Goal: Information Seeking & Learning: Learn about a topic

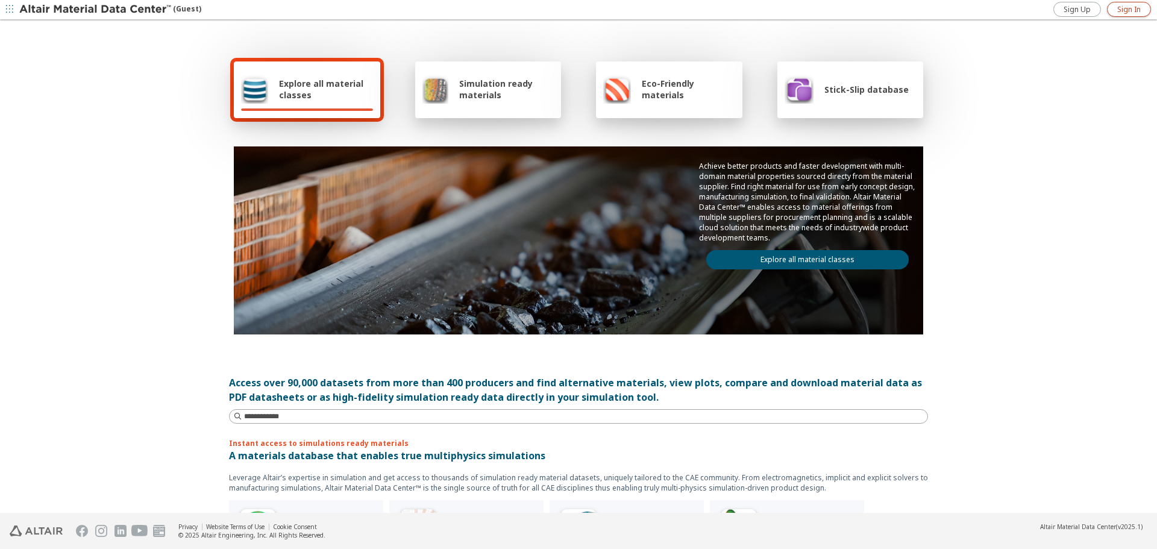
click at [1123, 10] on span "Sign In" at bounding box center [1128, 10] width 23 height 10
click at [313, 80] on span "Explore all material classes" at bounding box center [326, 89] width 94 height 23
click at [318, 88] on span "Explore all material classes" at bounding box center [326, 89] width 94 height 23
click at [318, 87] on span "Explore all material classes" at bounding box center [326, 89] width 94 height 23
click at [253, 95] on img at bounding box center [254, 89] width 27 height 29
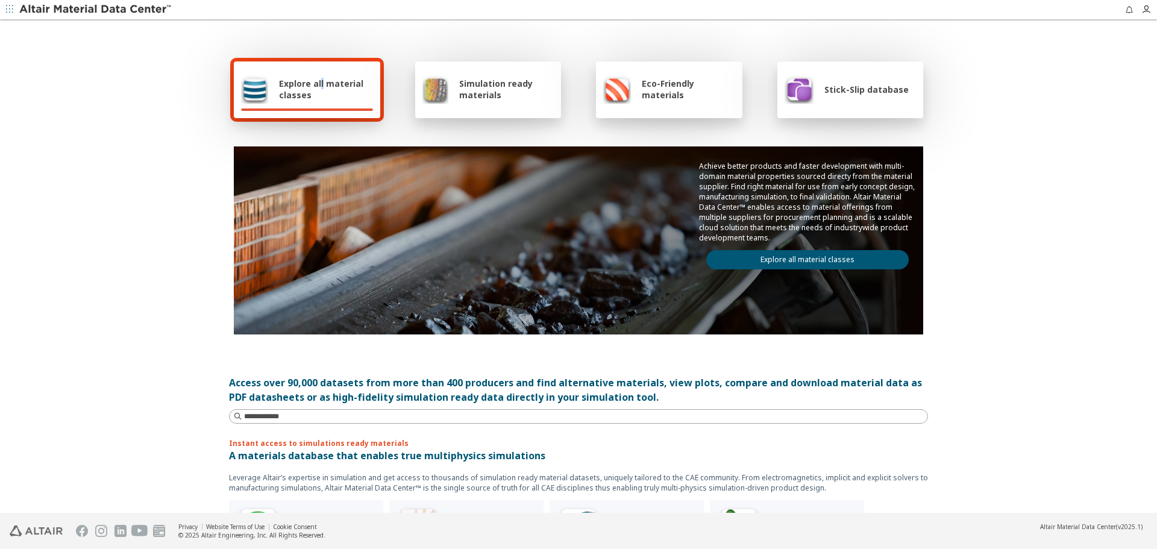
click at [254, 98] on img at bounding box center [254, 89] width 27 height 29
click at [280, 415] on input at bounding box center [579, 416] width 697 height 13
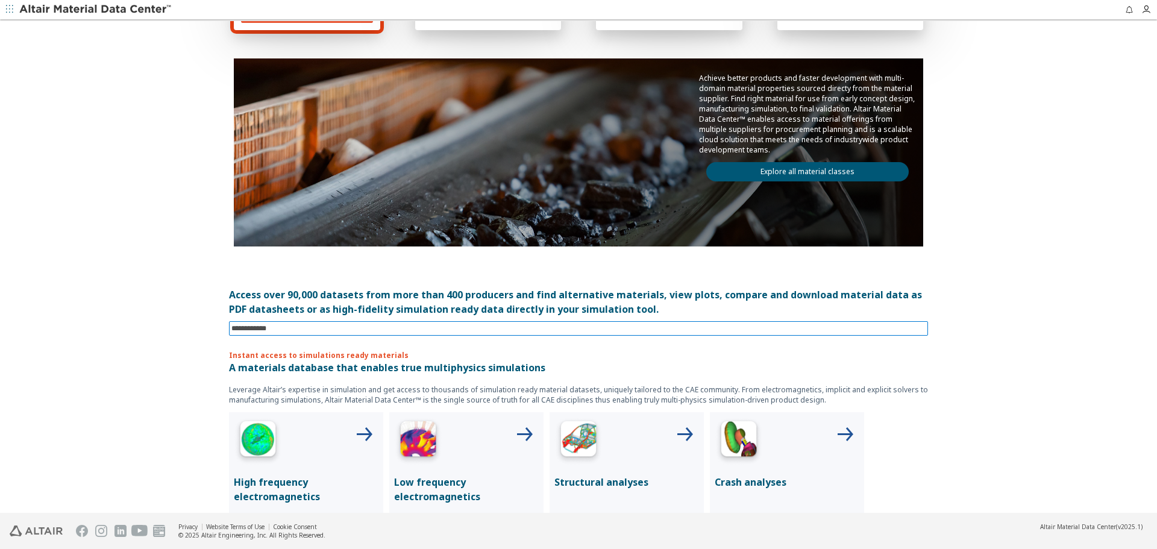
scroll to position [121, 0]
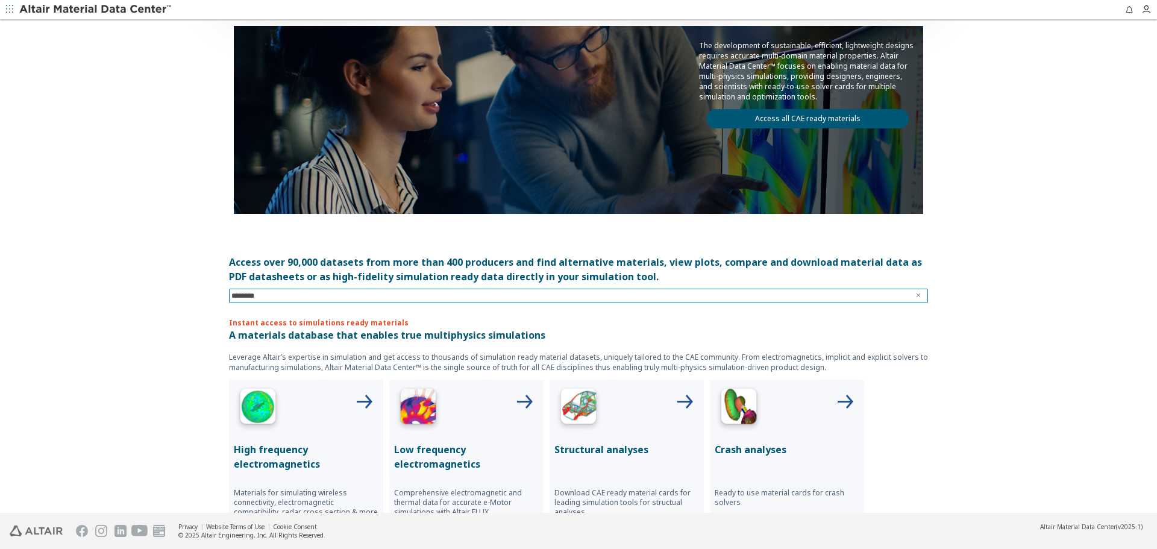
type input "*********"
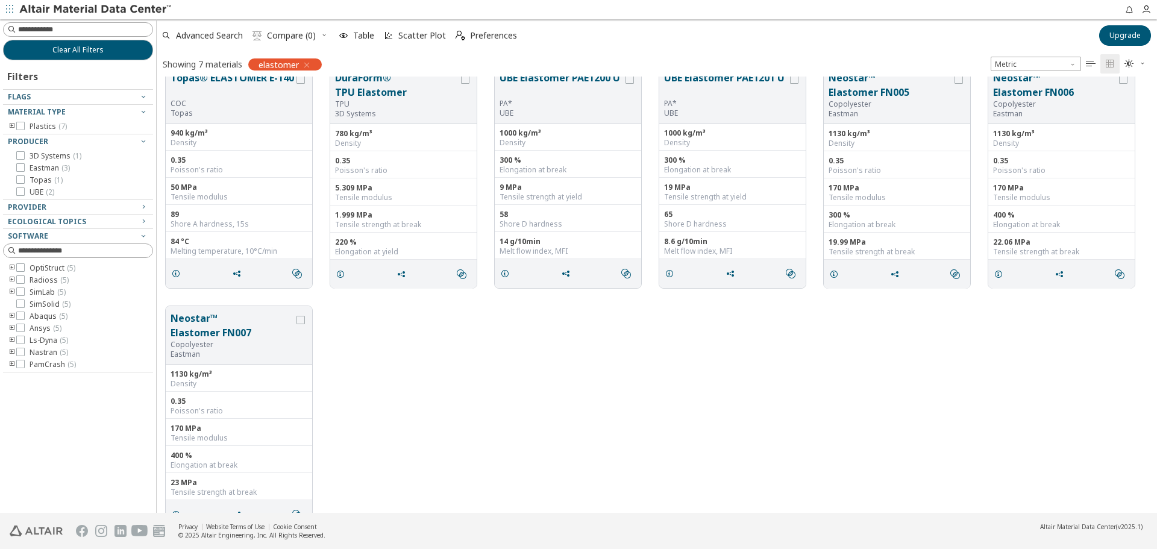
scroll to position [45, 0]
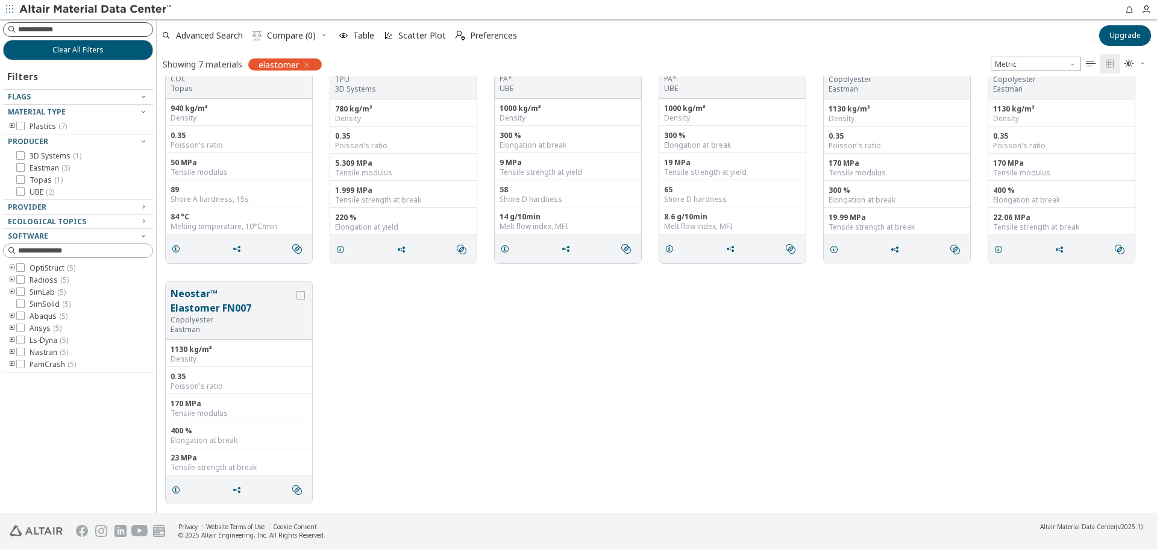
click at [73, 30] on input at bounding box center [85, 29] width 134 height 12
click at [58, 101] on div at bounding box center [75, 101] width 144 height 6
click at [137, 98] on div "Flags" at bounding box center [73, 97] width 131 height 10
click at [308, 64] on icon "button" at bounding box center [307, 65] width 10 height 10
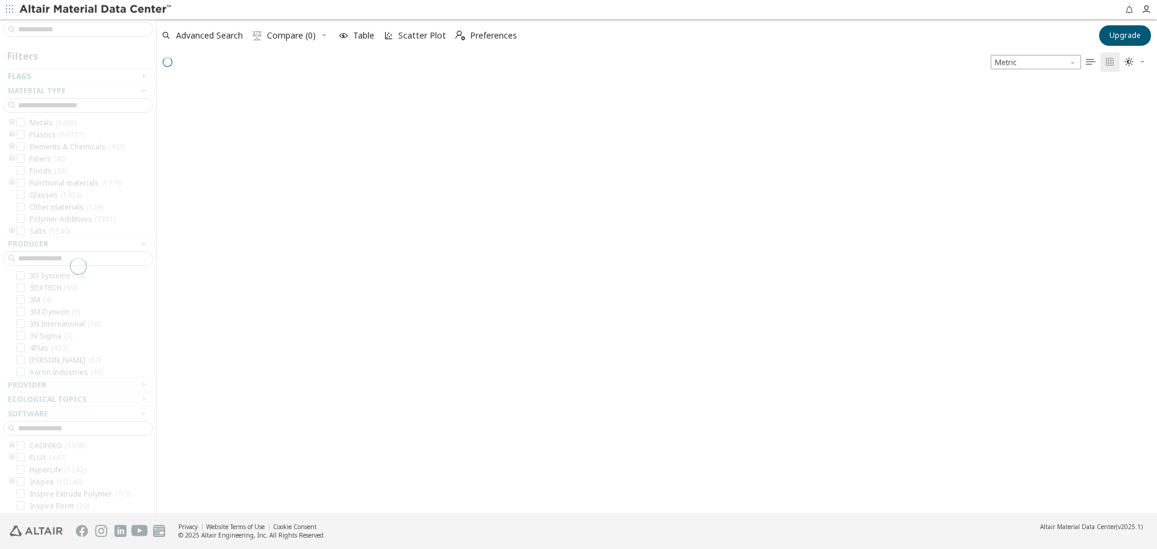
click at [89, 33] on div at bounding box center [78, 265] width 156 height 493
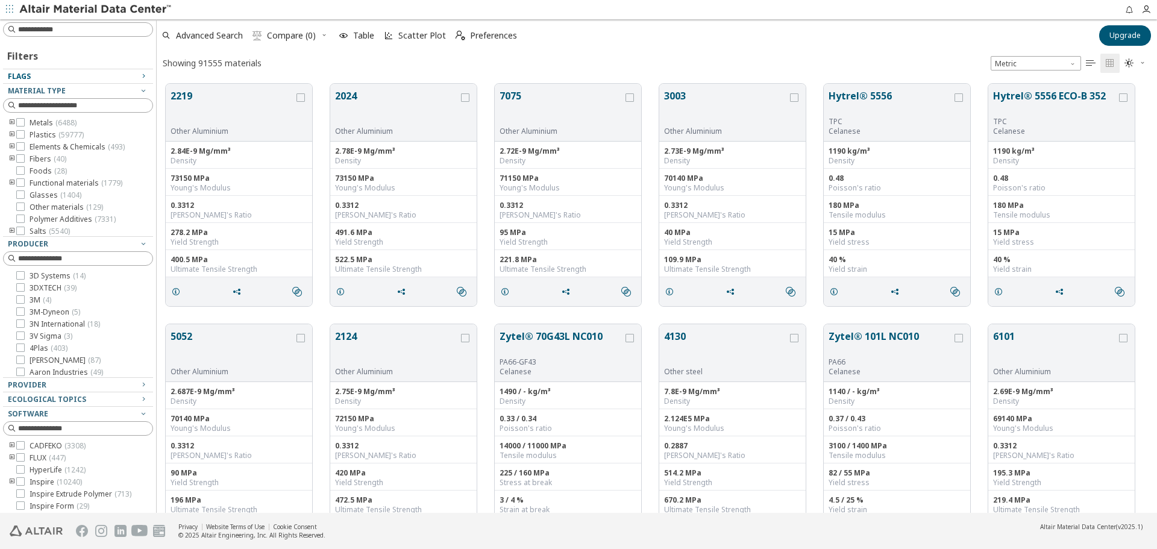
scroll to position [429, 991]
click at [14, 145] on icon "toogle group" at bounding box center [12, 147] width 8 height 10
click at [14, 169] on icon "toogle group" at bounding box center [12, 169] width 8 height 10
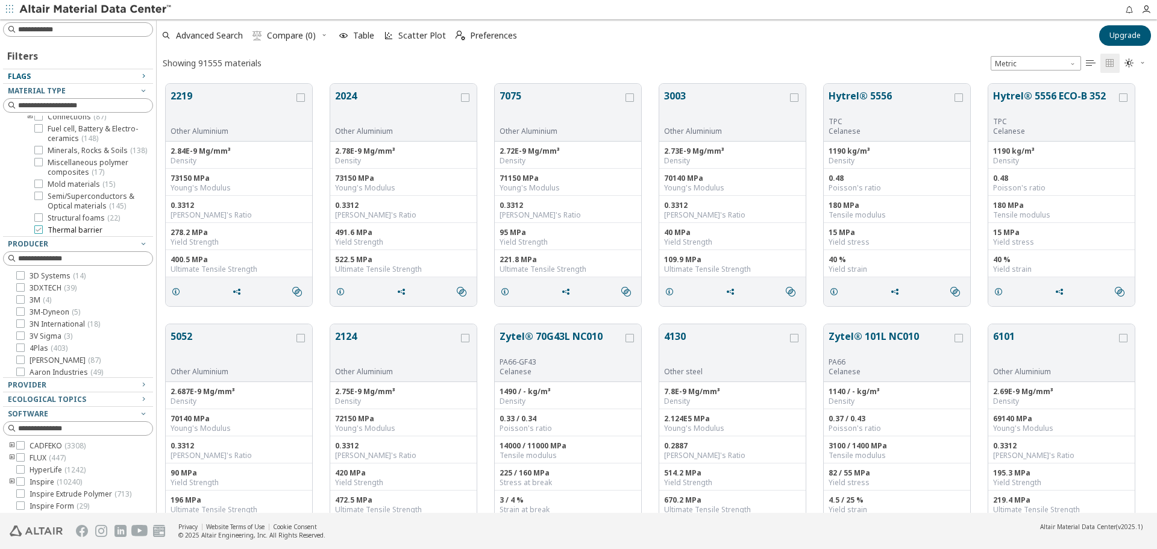
scroll to position [181, 0]
click at [60, 200] on span "Mold materials ( 15 )" at bounding box center [81, 195] width 67 height 10
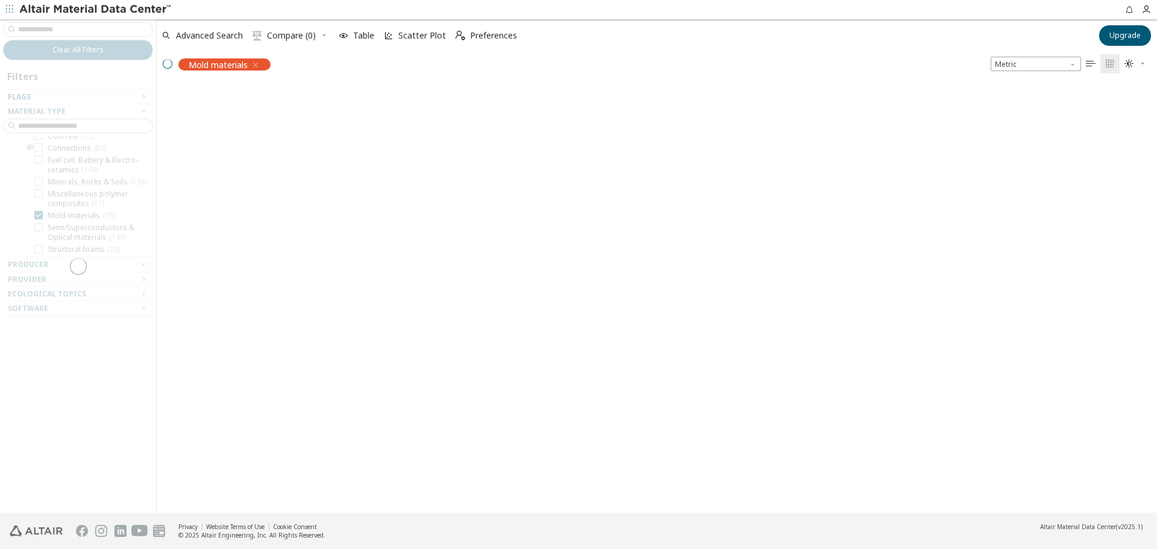
scroll to position [171, 0]
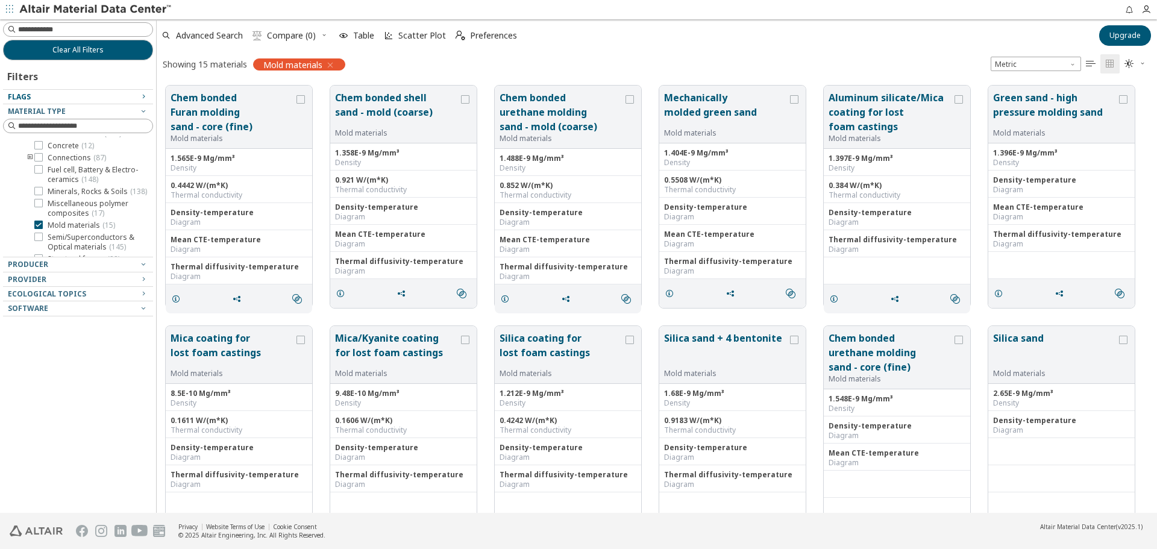
click at [330, 64] on icon "button" at bounding box center [330, 65] width 10 height 10
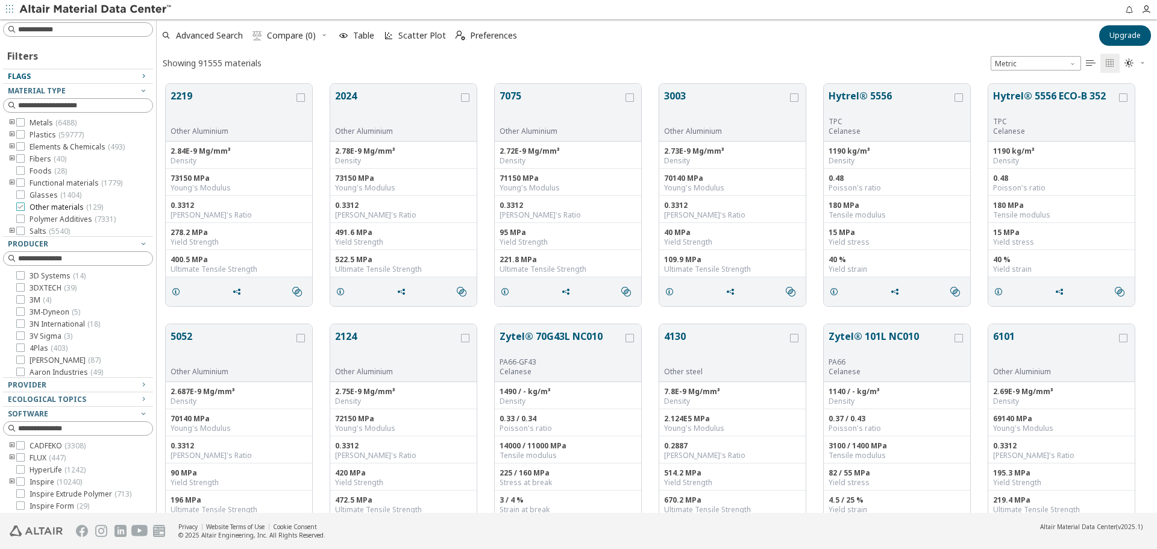
click at [40, 207] on span "Other materials ( 129 )" at bounding box center [67, 207] width 74 height 10
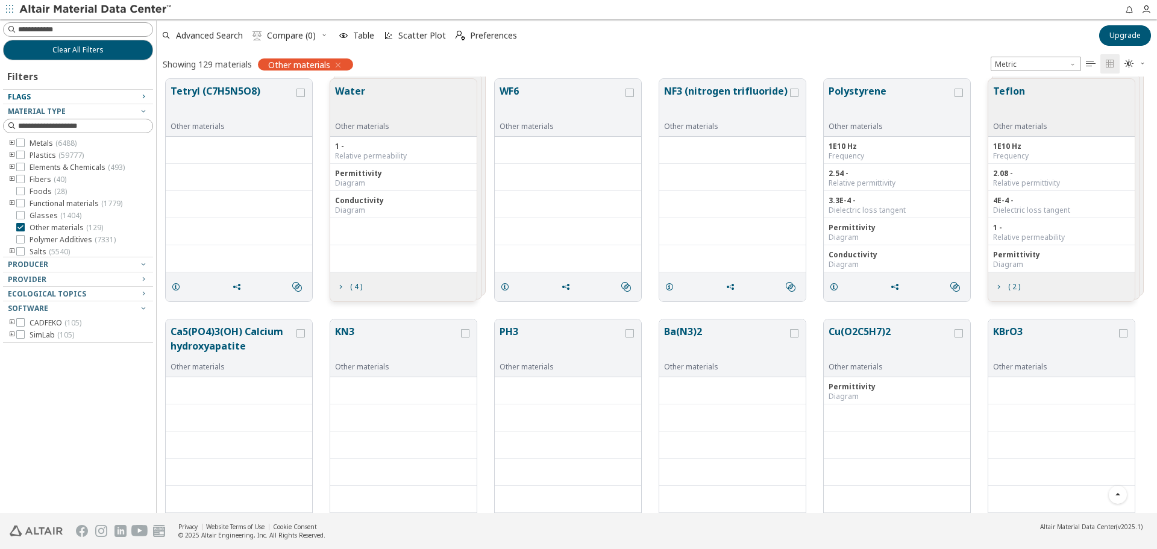
scroll to position [1265, 0]
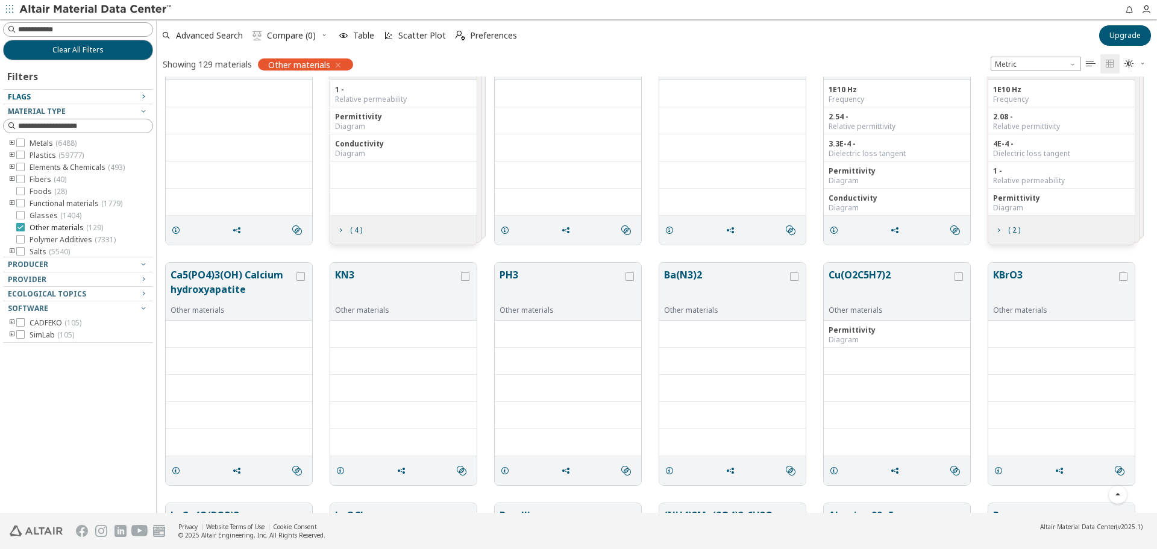
click at [21, 226] on icon at bounding box center [20, 227] width 8 height 8
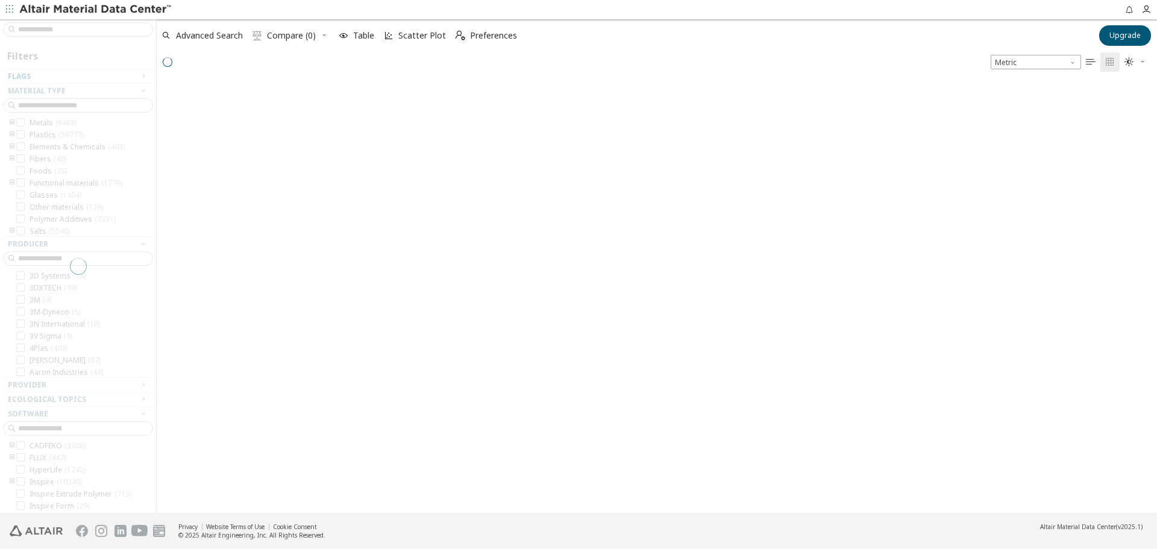
scroll to position [429, 991]
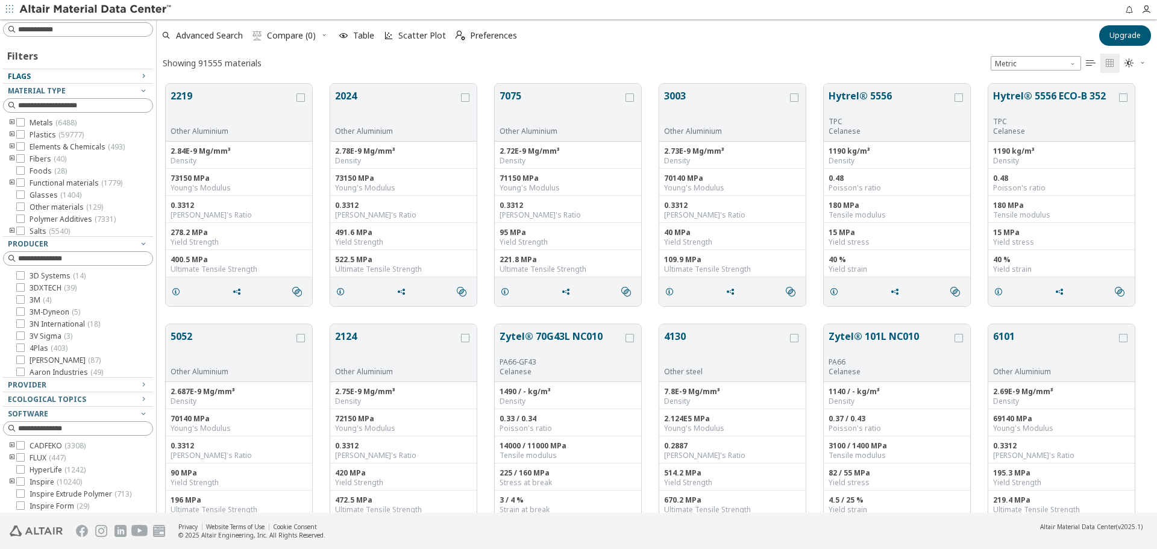
click at [10, 185] on icon "toogle group" at bounding box center [12, 183] width 8 height 10
click at [31, 193] on icon "toogle group" at bounding box center [30, 195] width 8 height 10
click at [29, 193] on icon "toogle group" at bounding box center [30, 195] width 8 height 10
click at [30, 133] on icon "toogle group" at bounding box center [30, 128] width 8 height 10
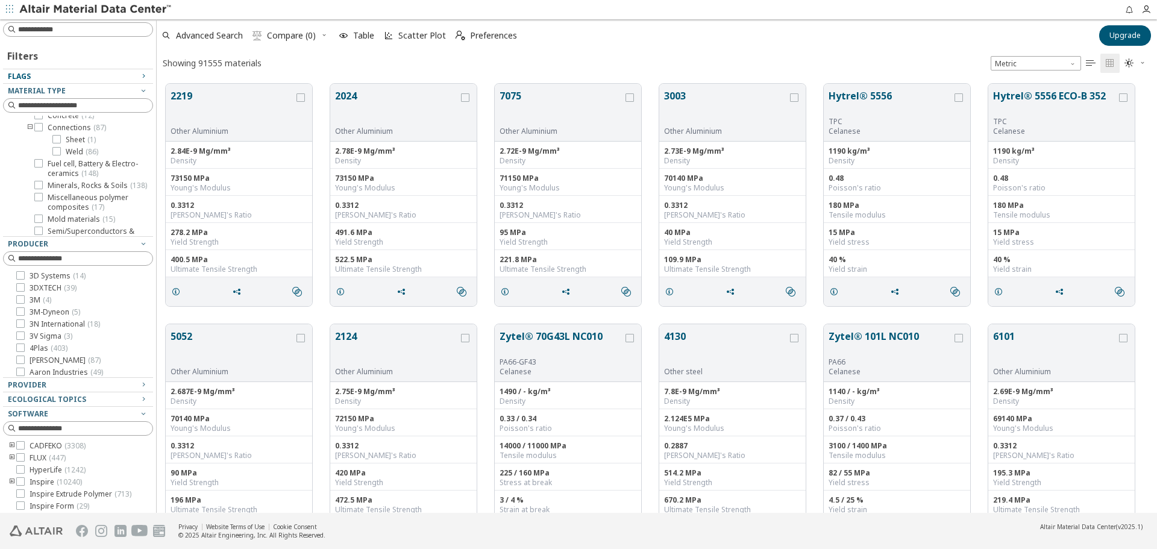
click at [30, 133] on icon "toogle group" at bounding box center [30, 128] width 8 height 10
click at [24, 184] on div at bounding box center [20, 180] width 8 height 8
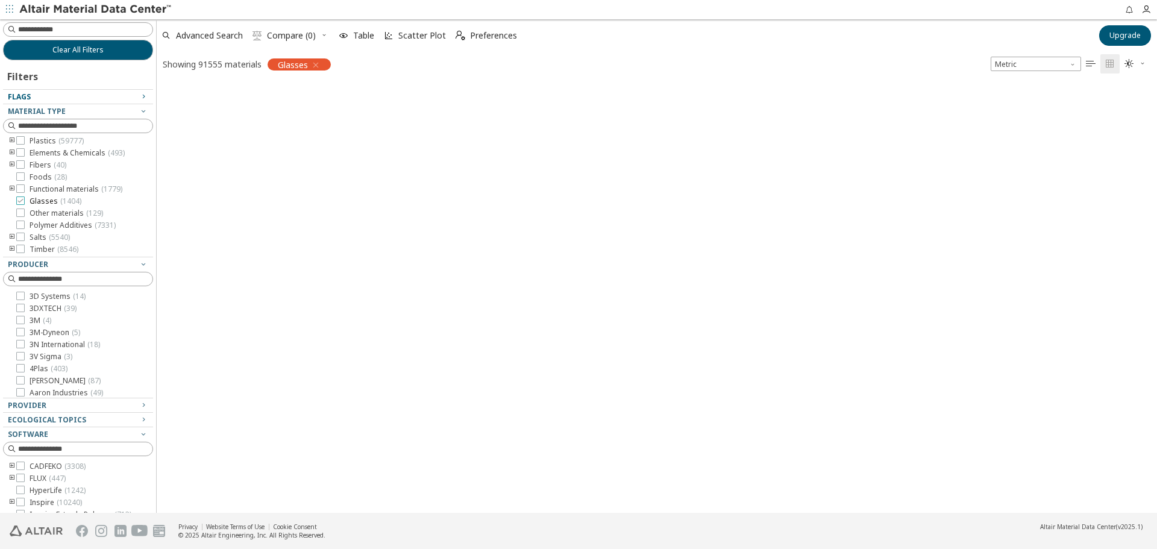
scroll to position [14, 0]
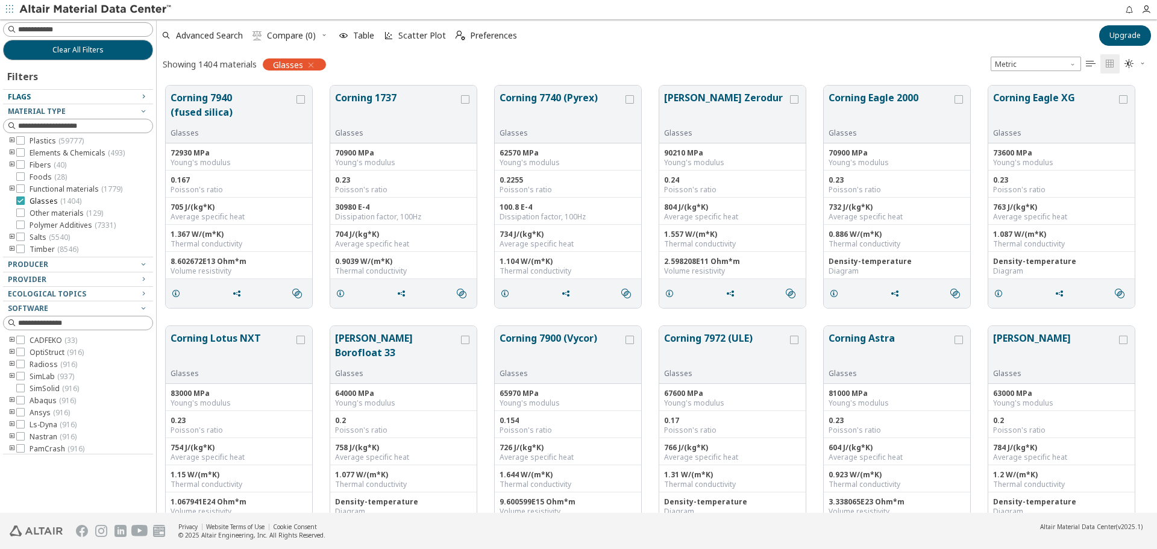
click at [22, 197] on icon at bounding box center [20, 200] width 8 height 8
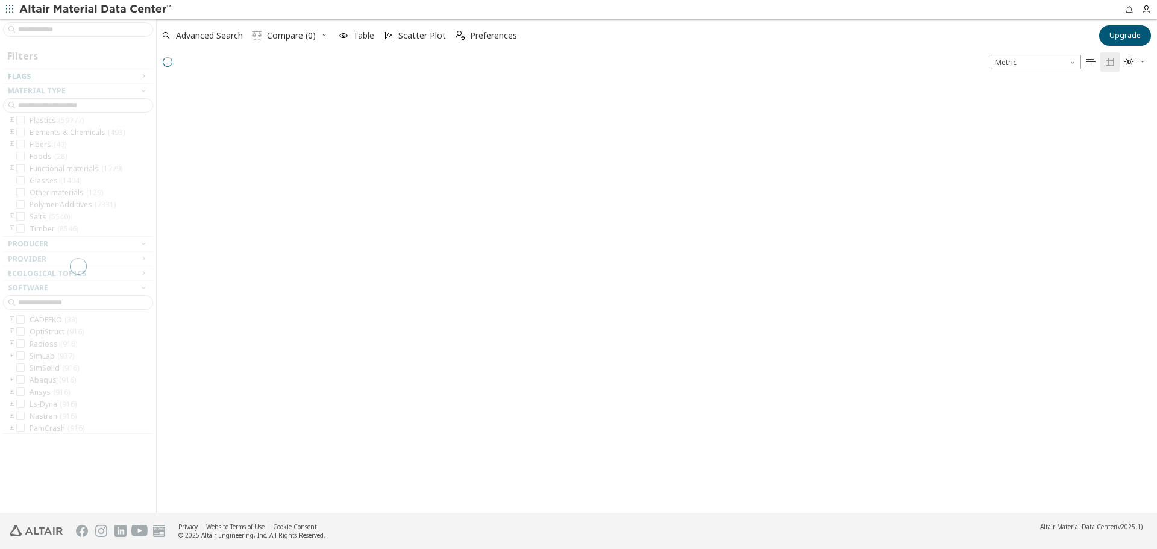
scroll to position [429, 991]
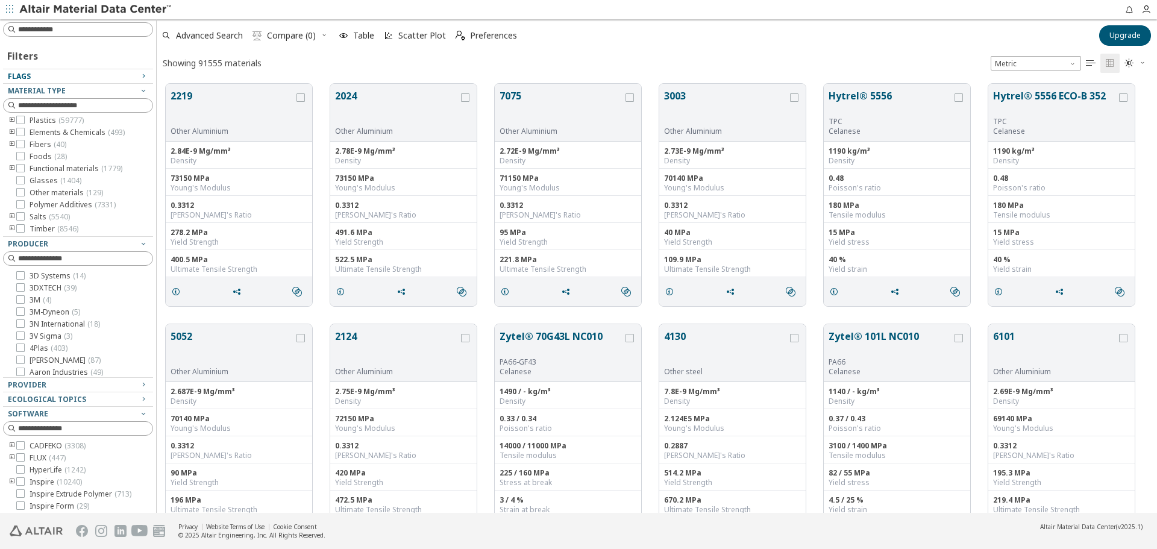
click at [14, 216] on icon "toogle group" at bounding box center [12, 217] width 8 height 10
click at [11, 157] on icon "toogle group" at bounding box center [12, 157] width 8 height 10
click at [11, 134] on icon "toogle group" at bounding box center [12, 135] width 8 height 10
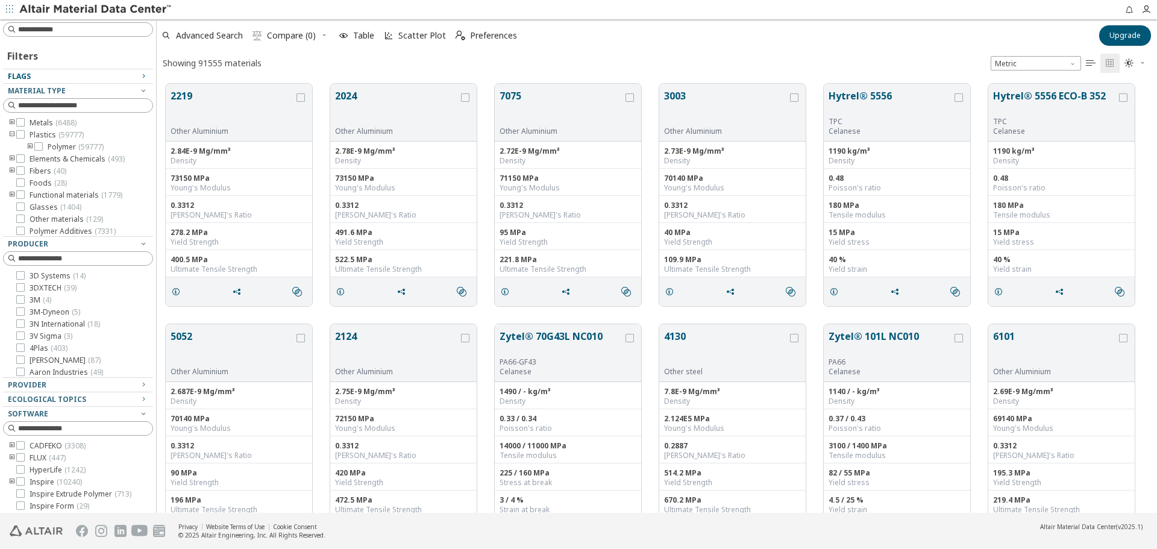
click at [11, 134] on icon "toogle group" at bounding box center [12, 135] width 8 height 10
click at [13, 146] on icon "toogle group" at bounding box center [12, 147] width 8 height 10
click at [75, 110] on input at bounding box center [85, 105] width 134 height 12
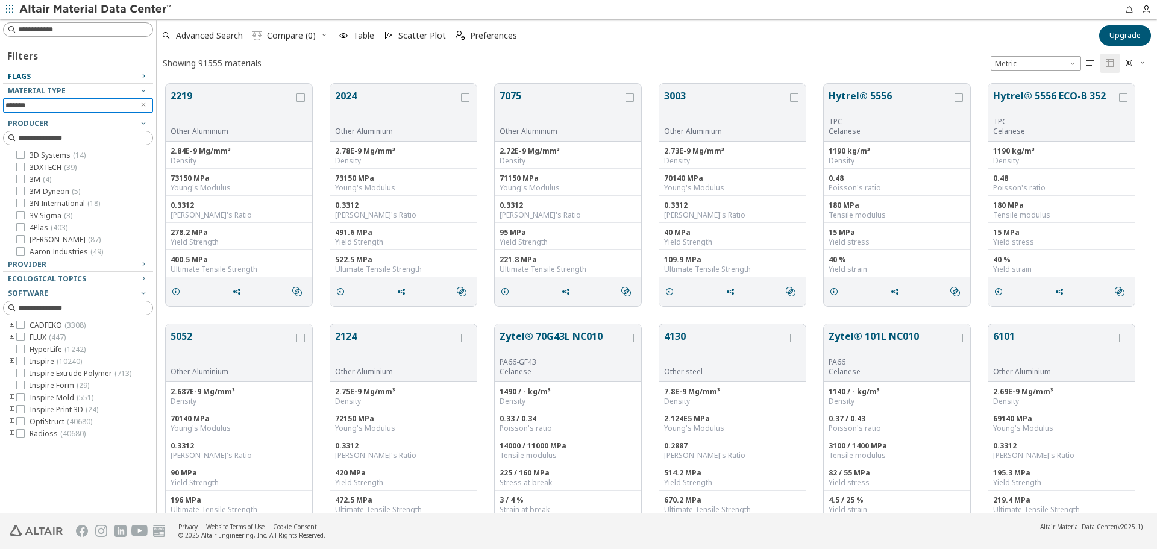
type input "*******"
click at [60, 93] on span "Material Type" at bounding box center [37, 91] width 58 height 10
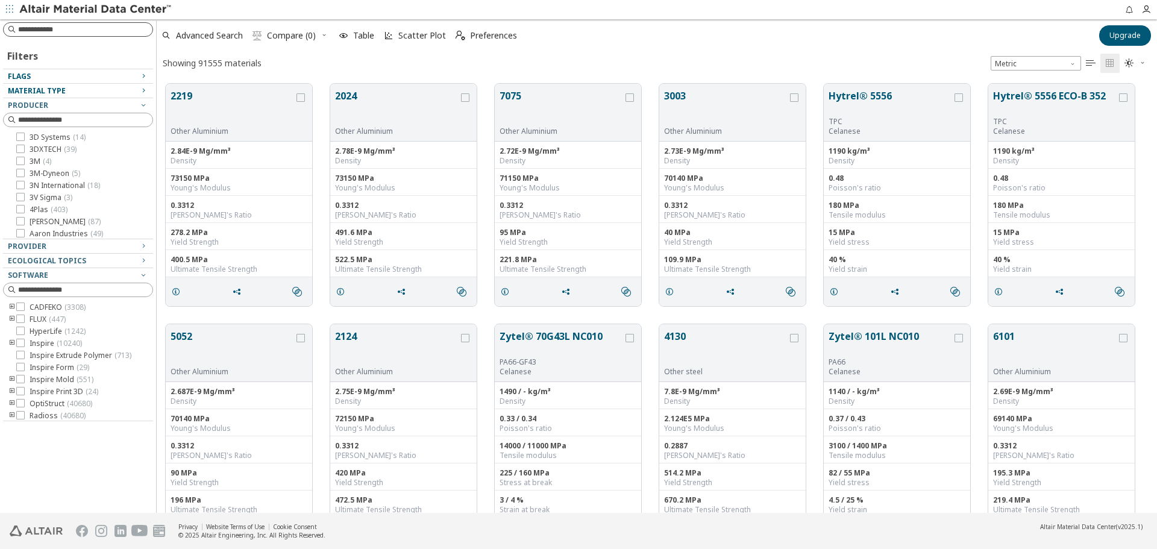
click at [61, 34] on input at bounding box center [85, 29] width 134 height 12
click at [70, 74] on div "Flags" at bounding box center [73, 77] width 131 height 10
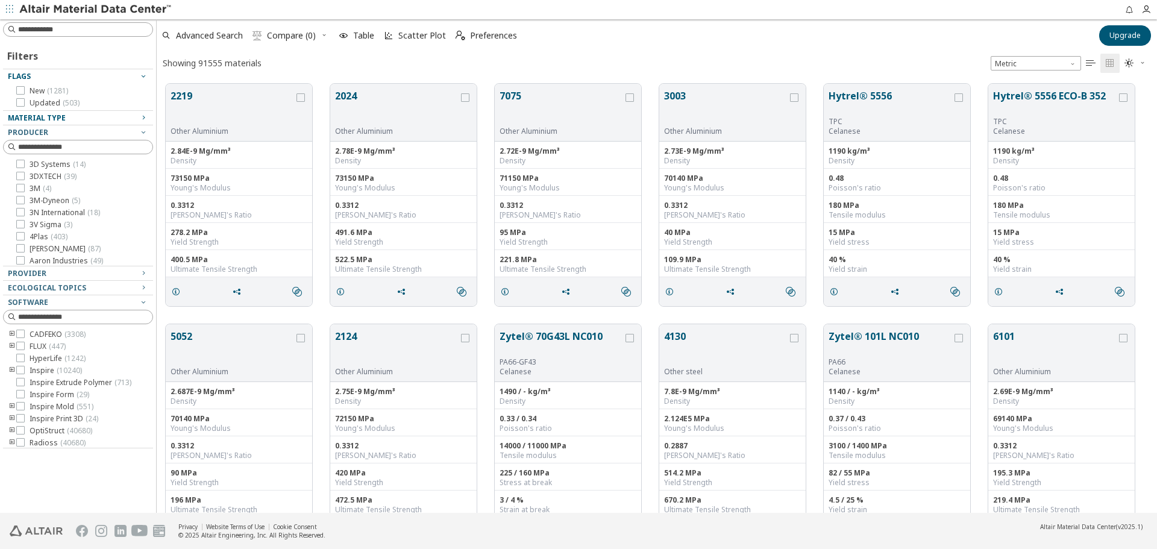
click at [90, 116] on div "Material Type" at bounding box center [73, 118] width 131 height 10
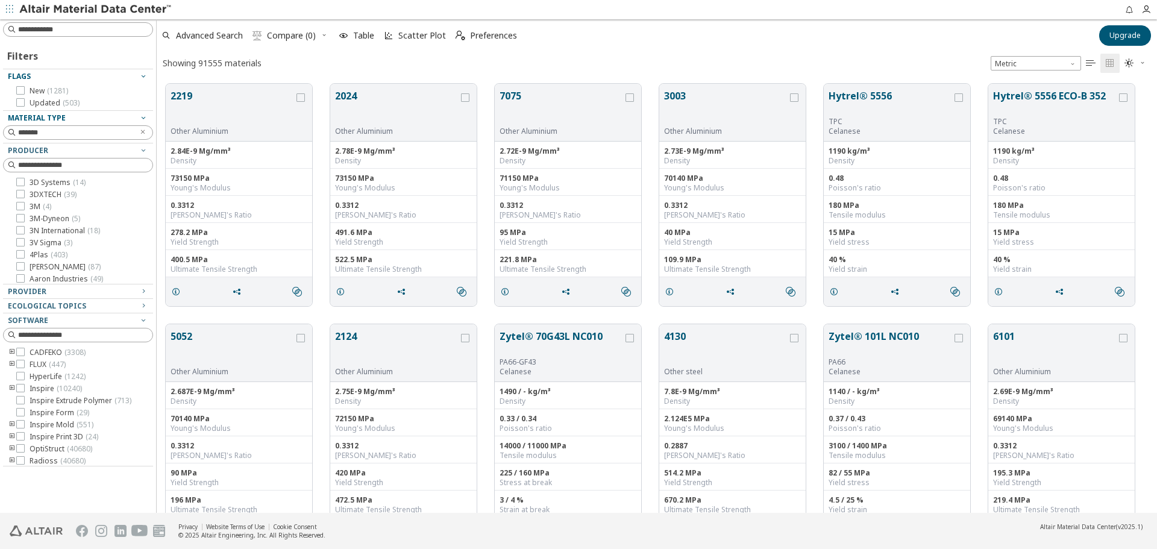
click at [136, 116] on div "Material Type" at bounding box center [73, 118] width 131 height 10
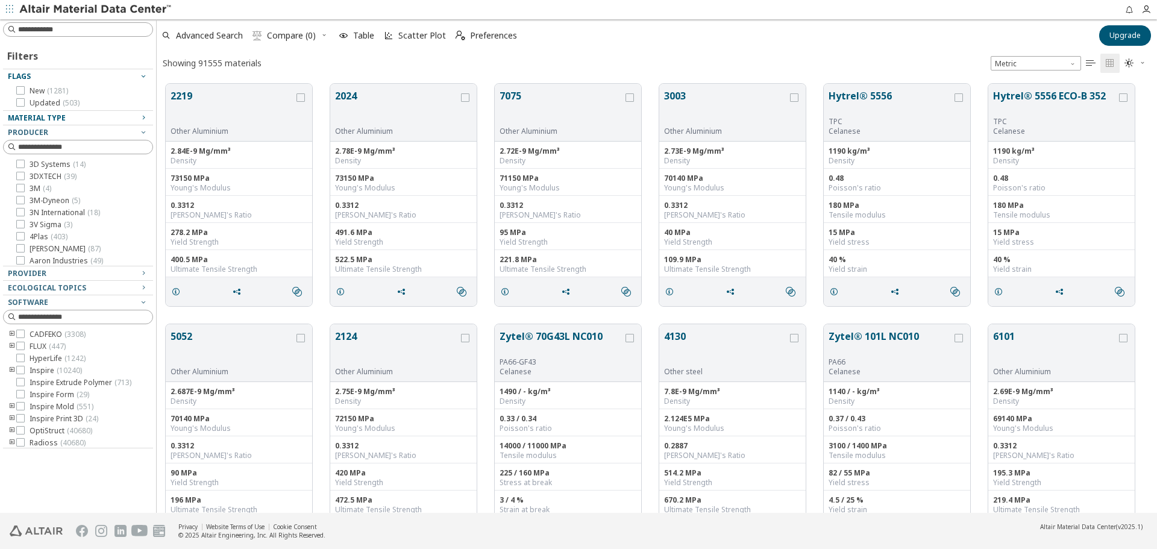
click at [141, 115] on icon "button" at bounding box center [144, 118] width 10 height 10
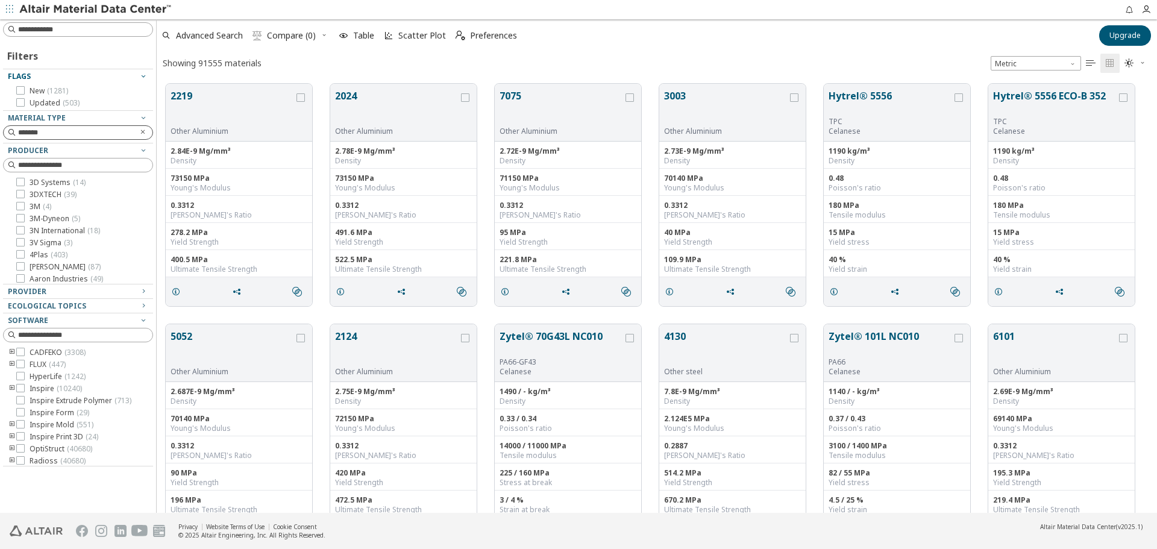
click at [143, 131] on icon "Clear text" at bounding box center [142, 131] width 7 height 7
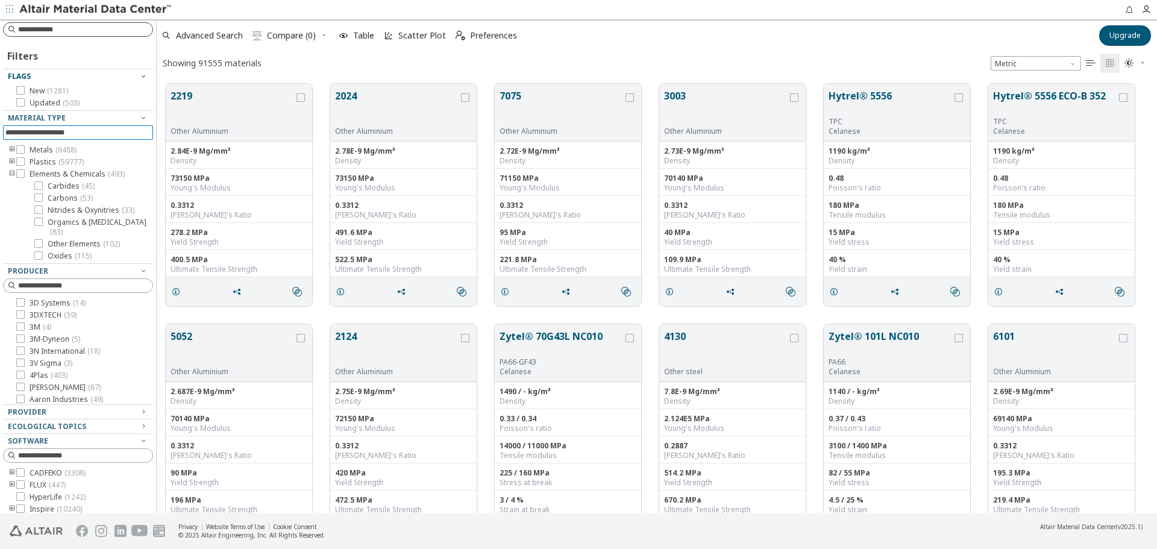
click at [48, 30] on input at bounding box center [85, 29] width 134 height 12
type input "*******"
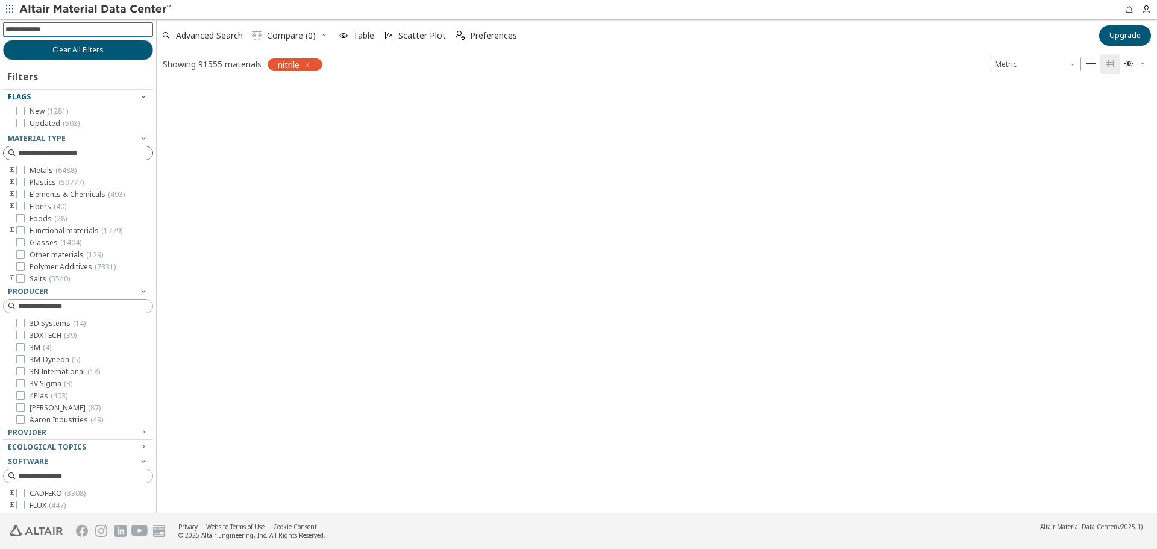
scroll to position [427, 991]
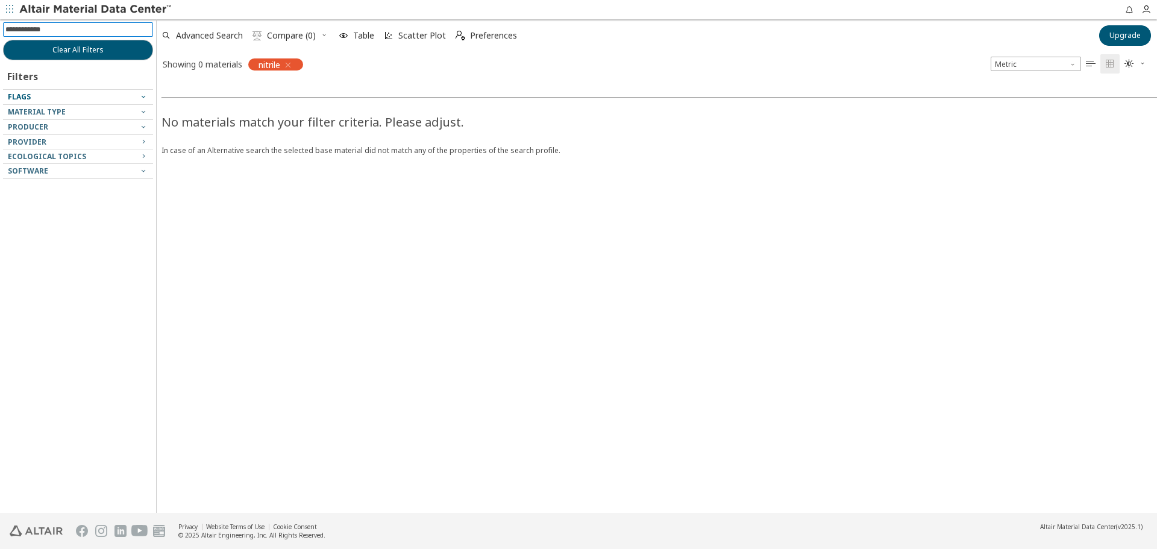
click at [48, 23] on input at bounding box center [79, 29] width 148 height 13
type input "***"
click at [293, 67] on icon "button" at bounding box center [288, 65] width 10 height 10
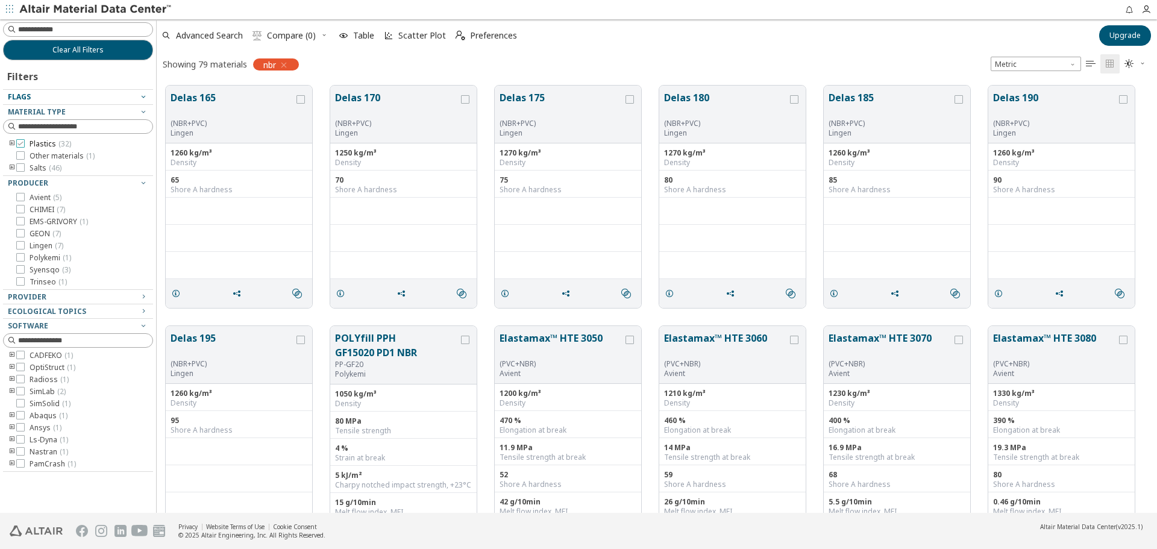
click at [18, 142] on icon at bounding box center [20, 143] width 8 height 8
click at [20, 155] on icon at bounding box center [20, 155] width 8 height 8
click at [67, 310] on span "Ecological Topics" at bounding box center [47, 311] width 78 height 10
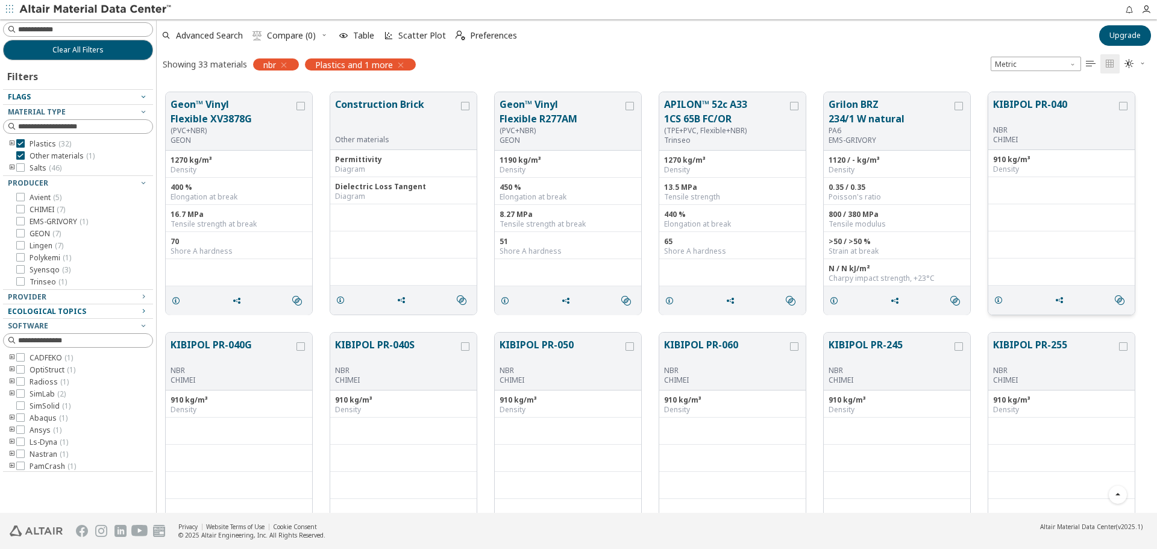
scroll to position [723, 0]
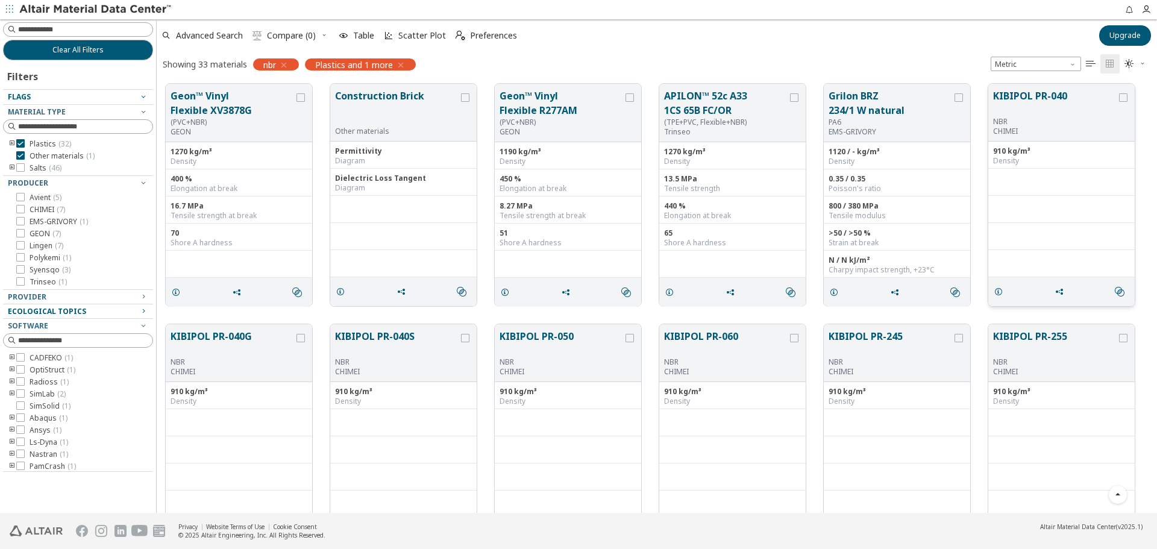
click at [1029, 139] on div "KIBIPOL PR-040 NBR CHIMEI" at bounding box center [1061, 113] width 146 height 58
click at [1015, 98] on button "KIBIPOL PR-040" at bounding box center [1055, 103] width 124 height 28
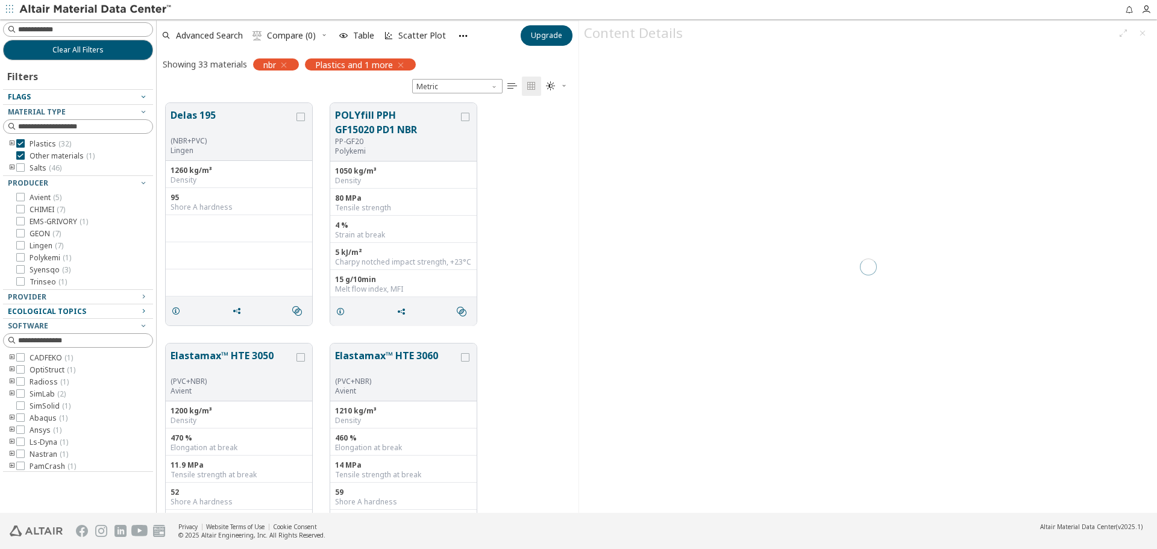
scroll to position [2472, 0]
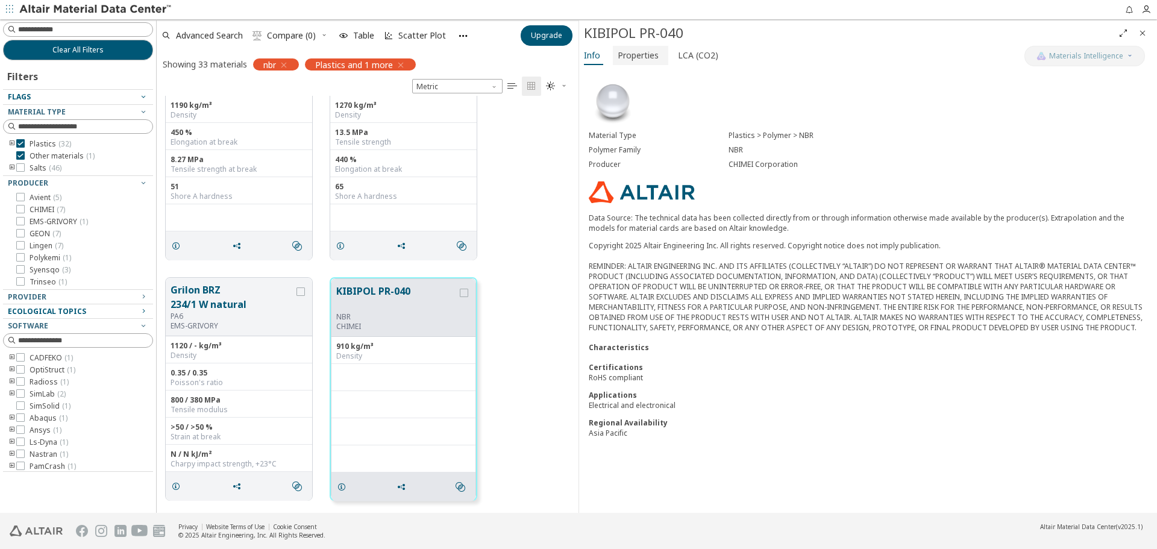
click at [643, 54] on span "Properties" at bounding box center [638, 55] width 41 height 19
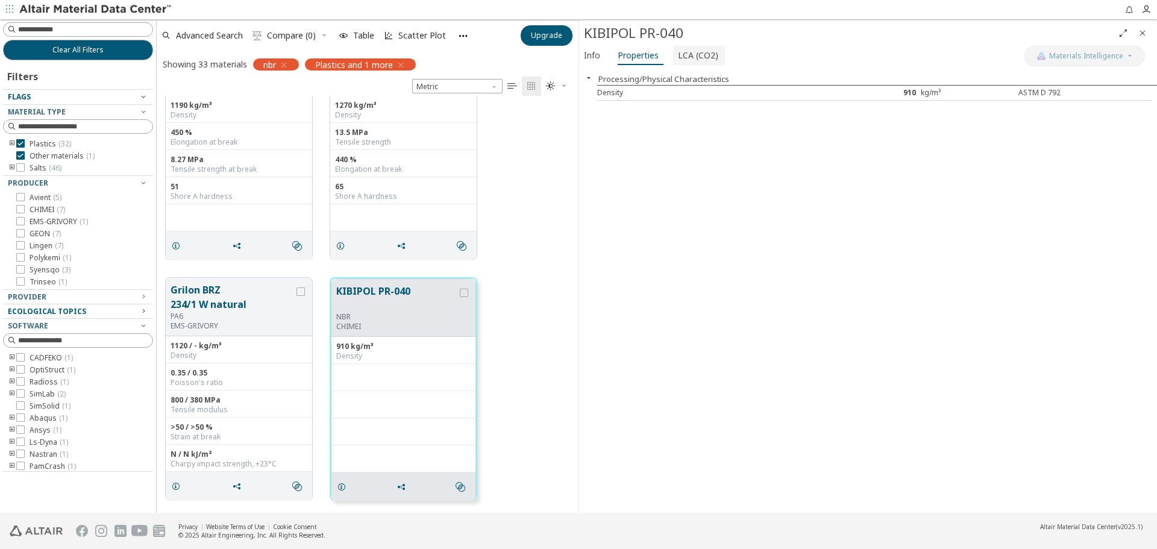
click at [686, 55] on span "LCA (CO2)" at bounding box center [698, 55] width 40 height 19
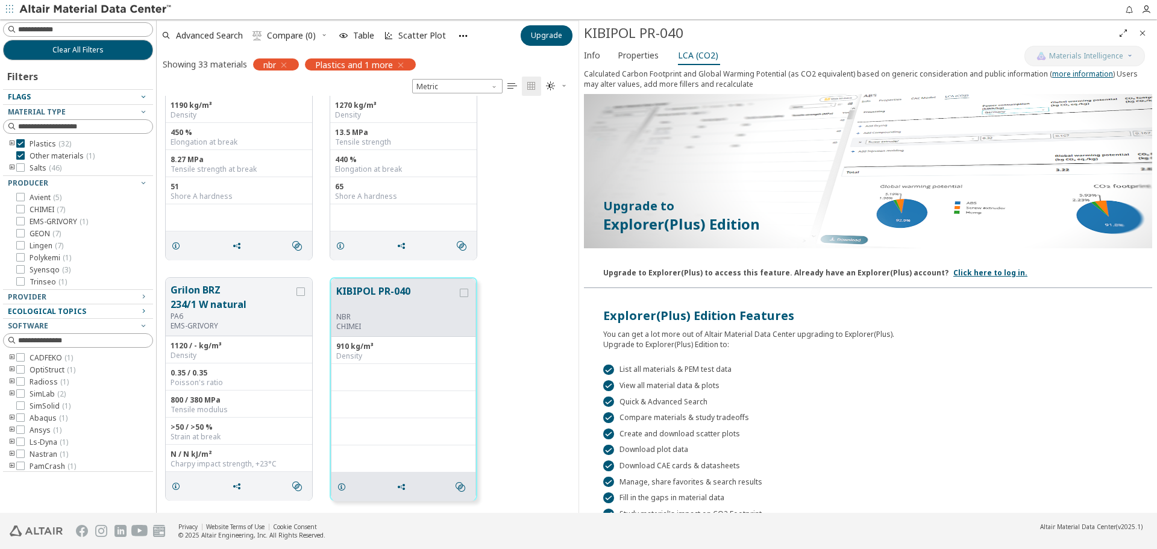
scroll to position [0, 0]
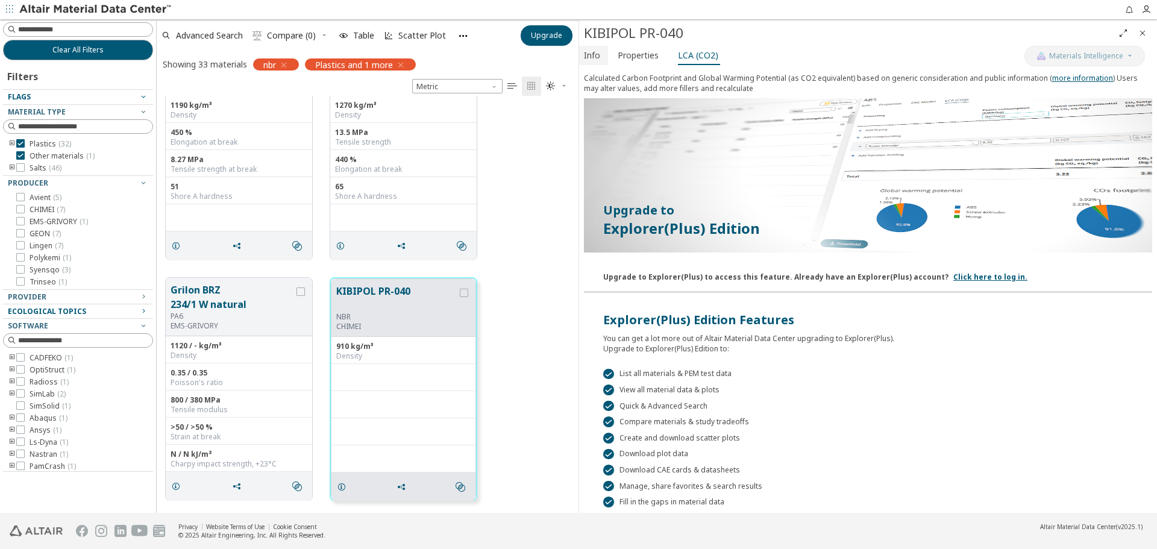
click at [604, 57] on button "Info" at bounding box center [593, 55] width 29 height 19
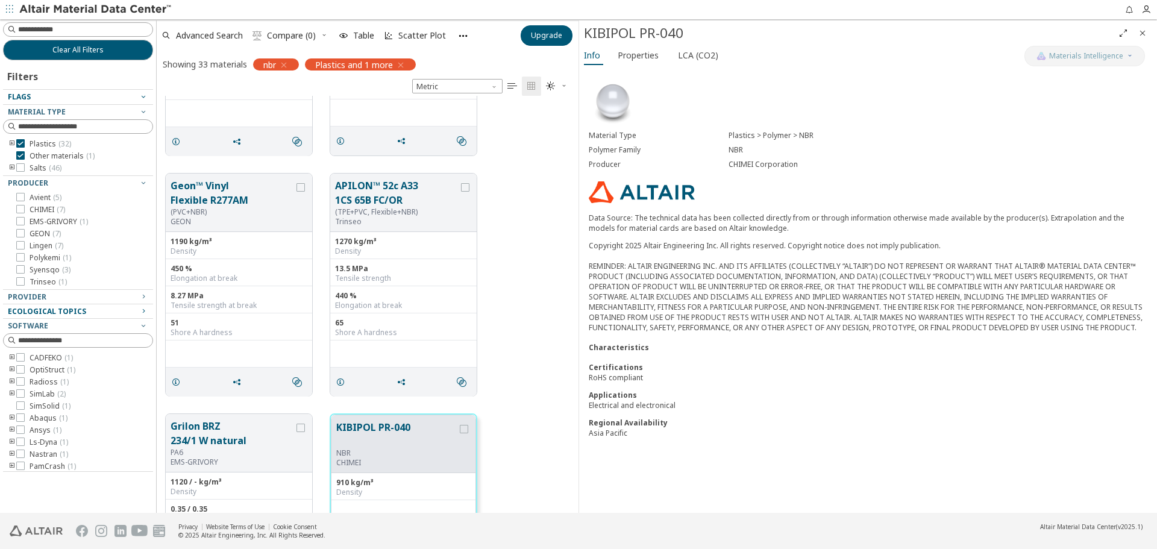
scroll to position [2411, 0]
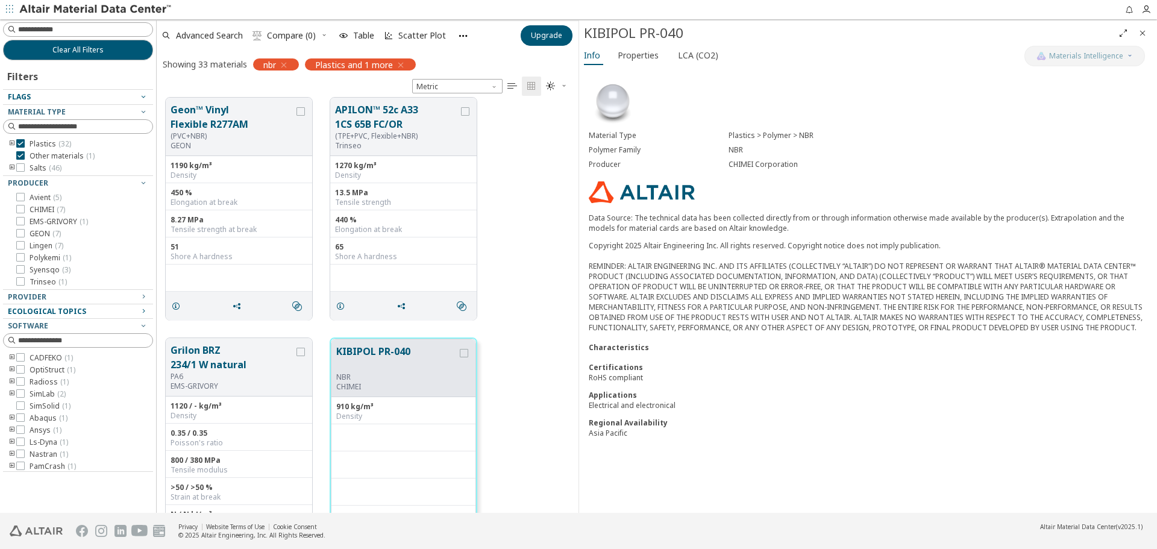
click at [563, 156] on div "Geon™ Vinyl Flexible R277AM (PVC+NBR) GEON 1190 kg/m³ Density 450 % Elongation …" at bounding box center [368, 209] width 422 height 240
click at [1142, 35] on icon "Close" at bounding box center [1143, 33] width 10 height 10
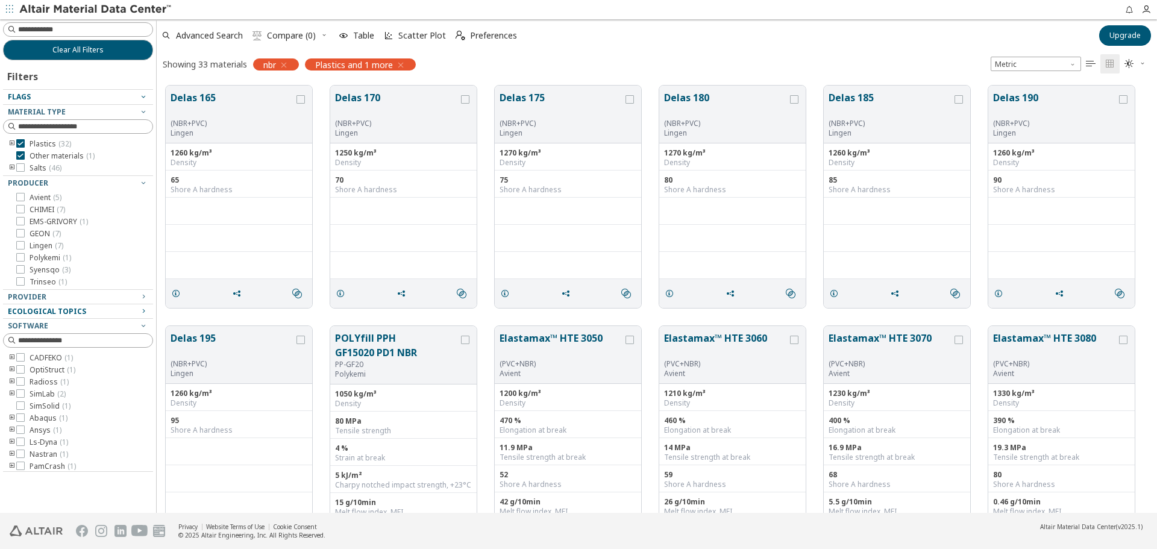
click at [291, 69] on div "nbr" at bounding box center [276, 64] width 46 height 12
click at [289, 67] on icon "button" at bounding box center [284, 65] width 10 height 10
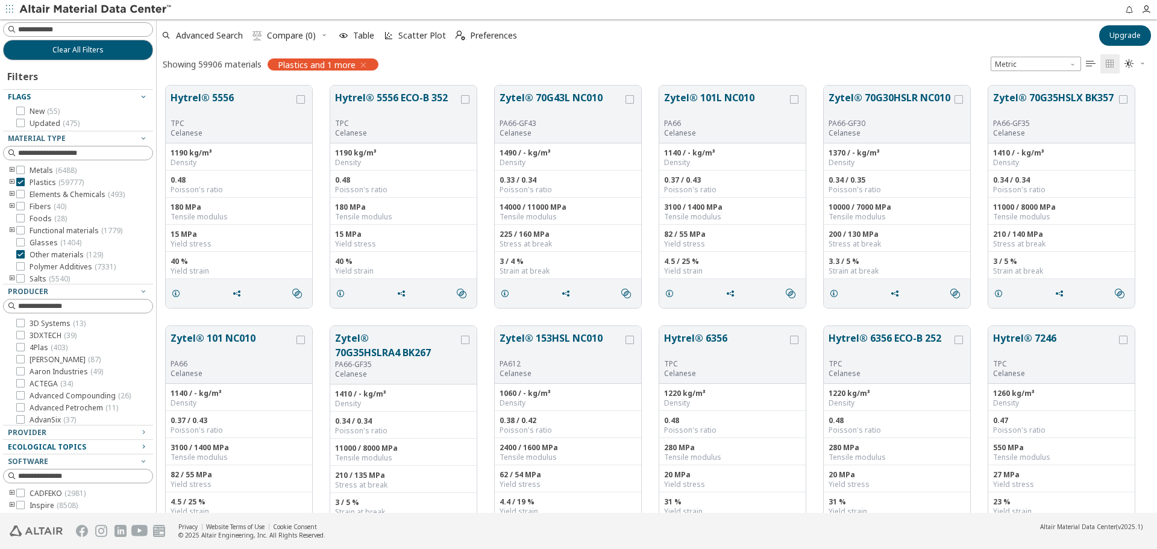
click at [362, 63] on icon "button" at bounding box center [364, 65] width 10 height 10
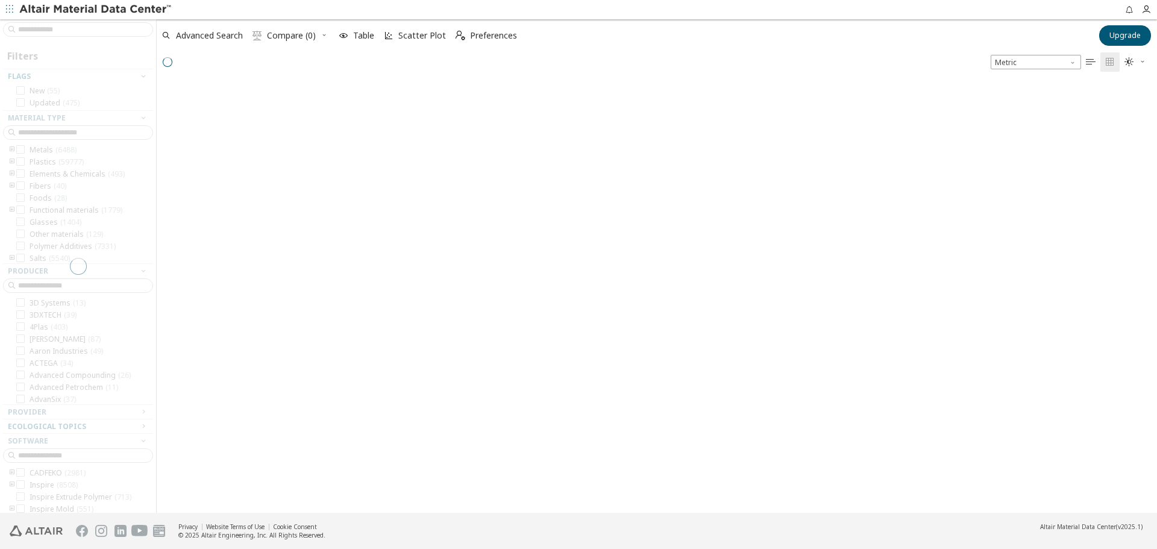
scroll to position [431, 991]
click at [99, 33] on div at bounding box center [78, 265] width 156 height 493
click at [100, 29] on div at bounding box center [78, 265] width 156 height 493
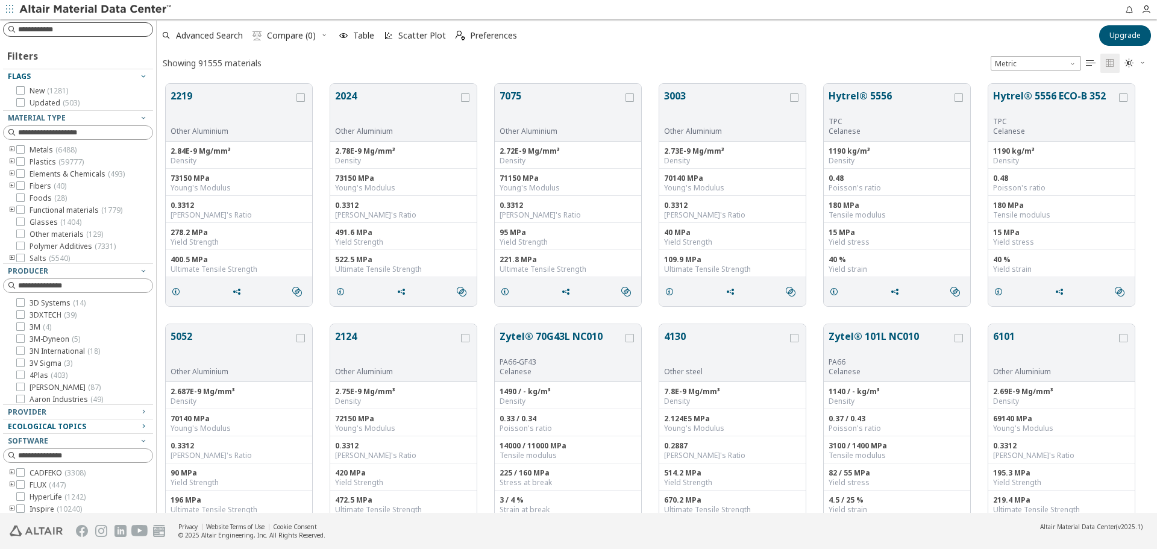
scroll to position [429, 991]
click at [102, 25] on input at bounding box center [85, 29] width 134 height 12
type input "*****"
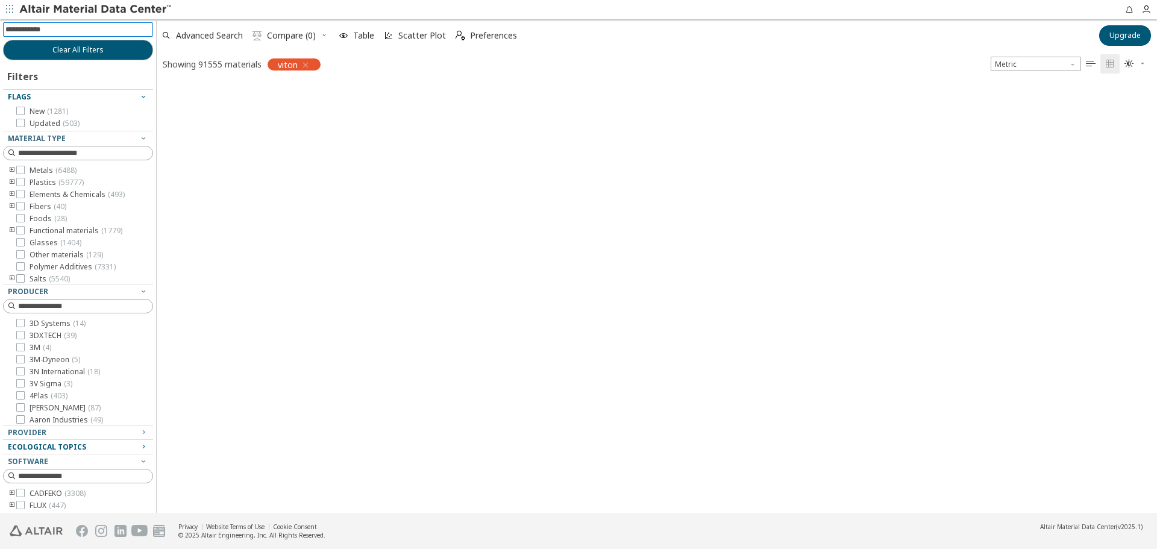
scroll to position [427, 991]
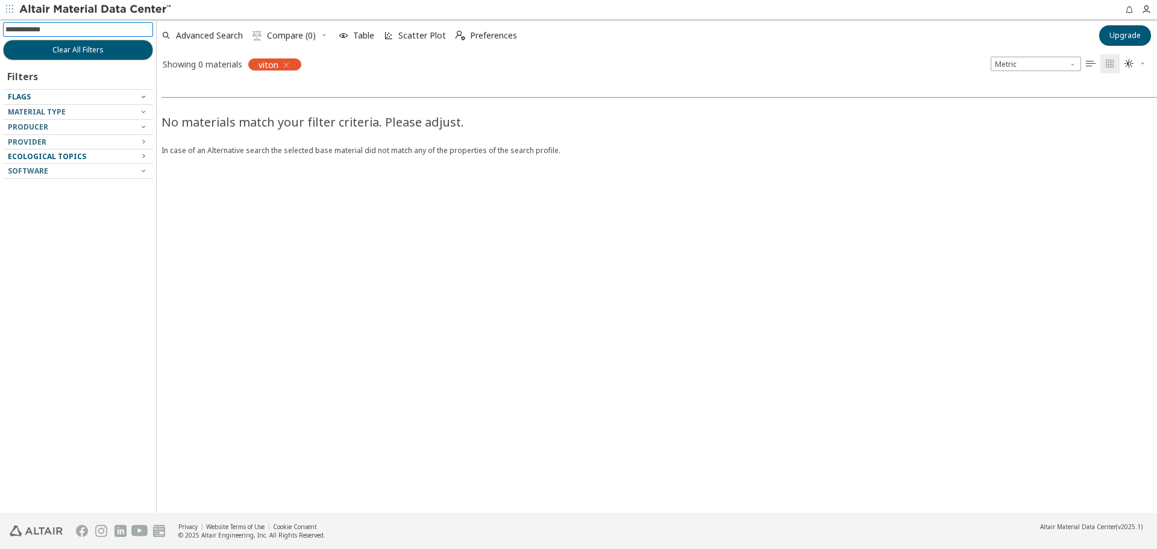
click at [287, 63] on icon "button" at bounding box center [286, 65] width 10 height 10
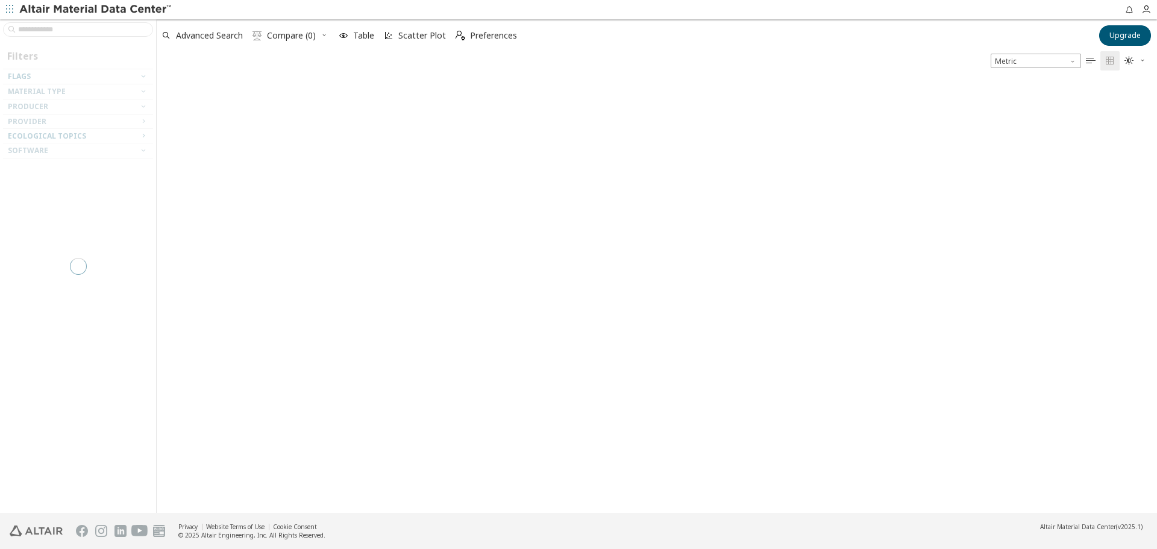
click at [37, 30] on div at bounding box center [78, 265] width 156 height 493
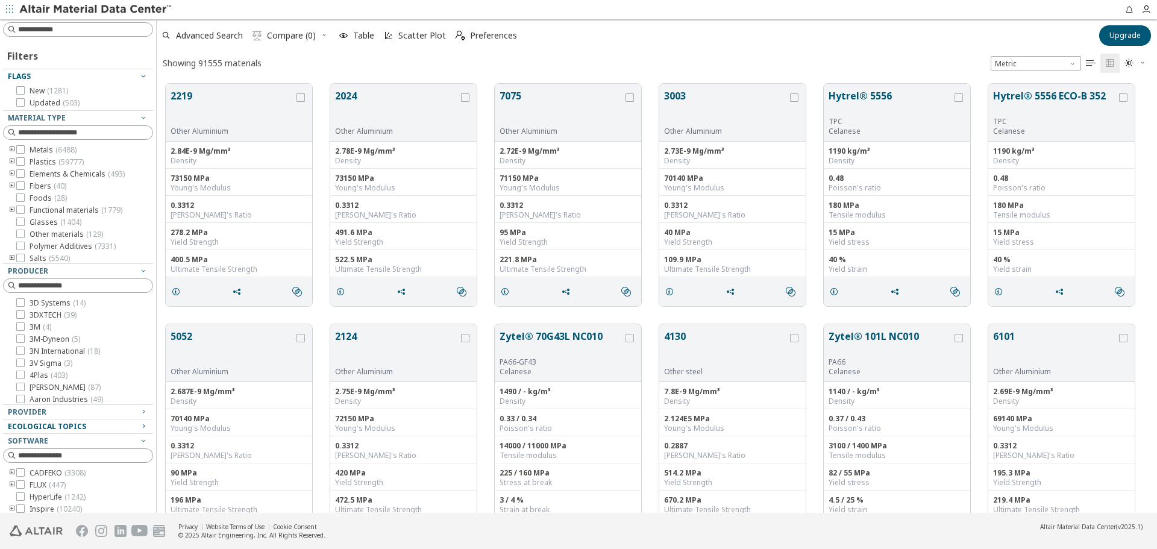
scroll to position [10, 10]
click at [51, 27] on input at bounding box center [79, 29] width 148 height 13
type input "******"
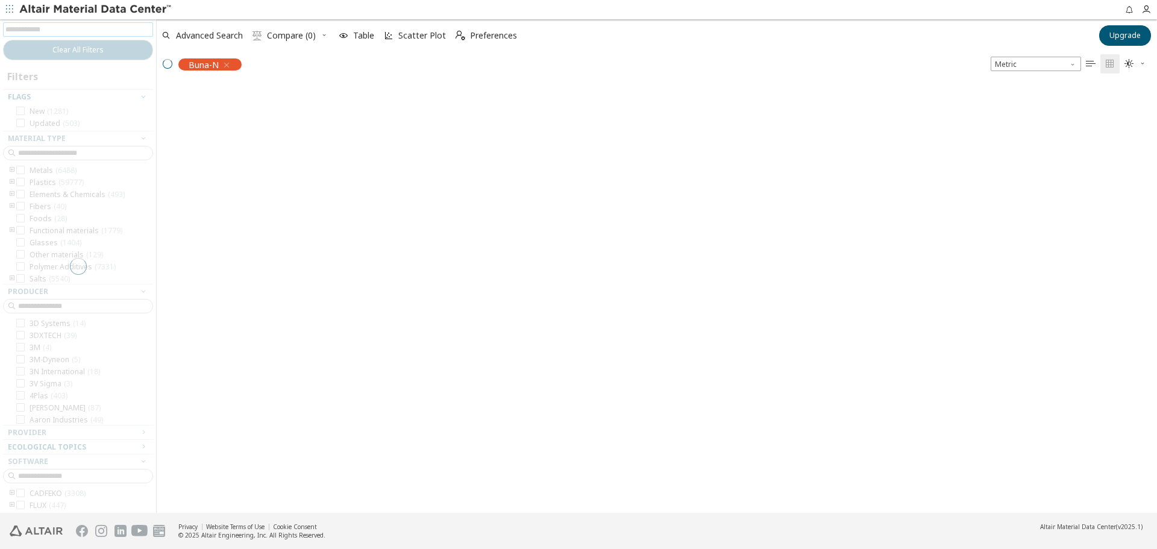
scroll to position [427, 991]
